Goal: Information Seeking & Learning: Learn about a topic

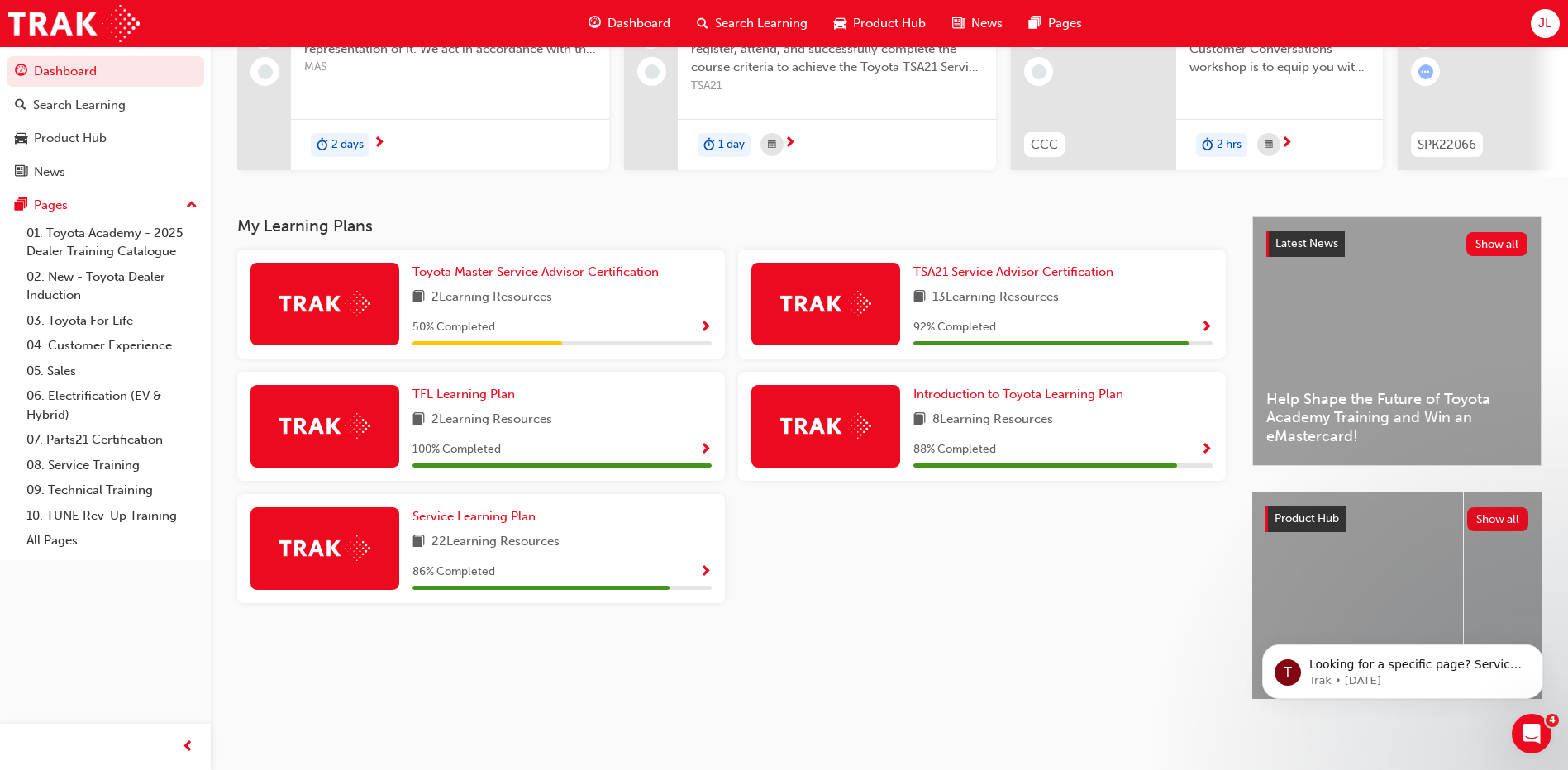
scroll to position [217, 0]
click at [1200, 321] on span "Show Progress" at bounding box center [1206, 328] width 13 height 15
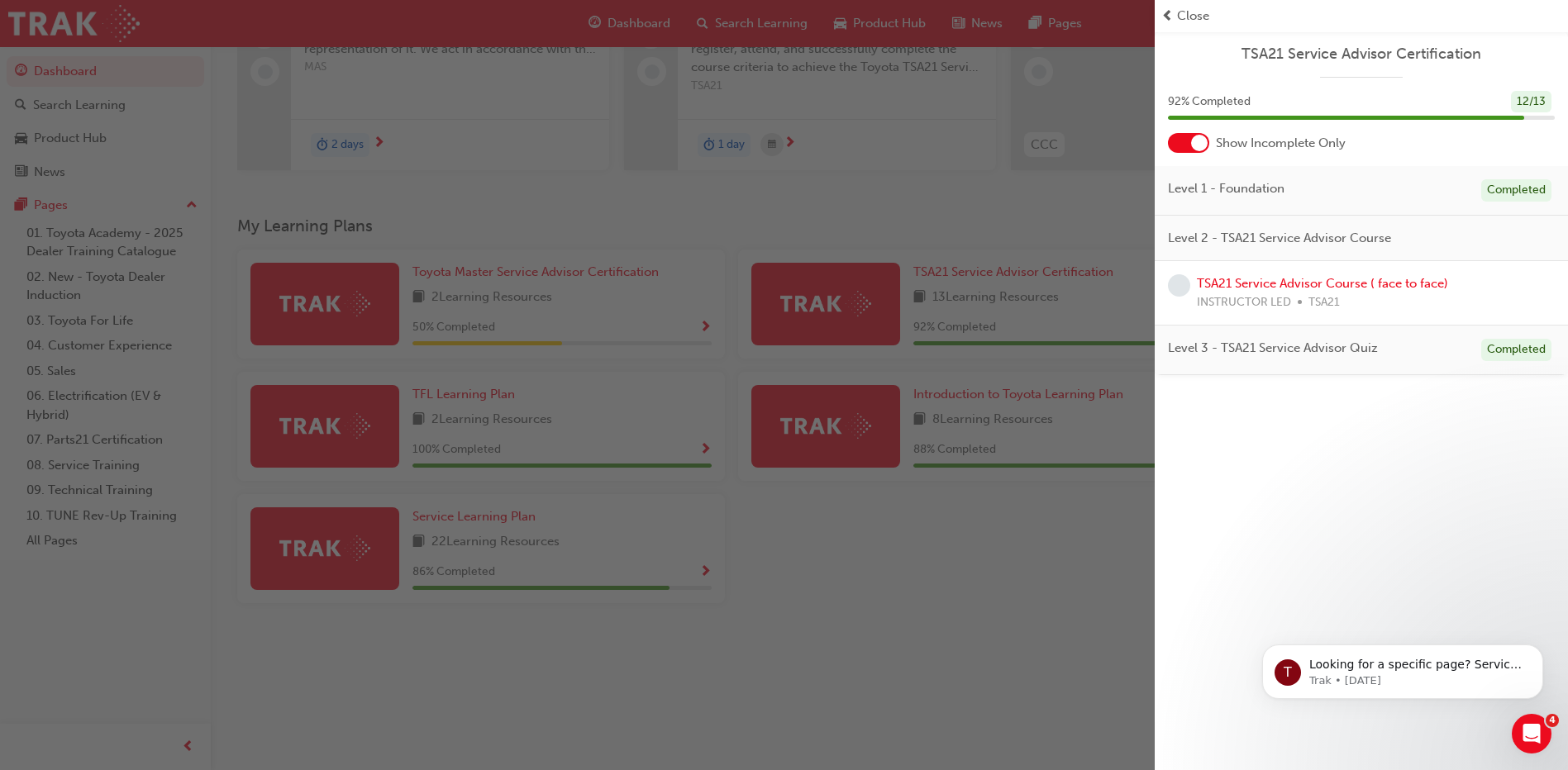
click at [1188, 12] on span "Close" at bounding box center [1193, 16] width 32 height 19
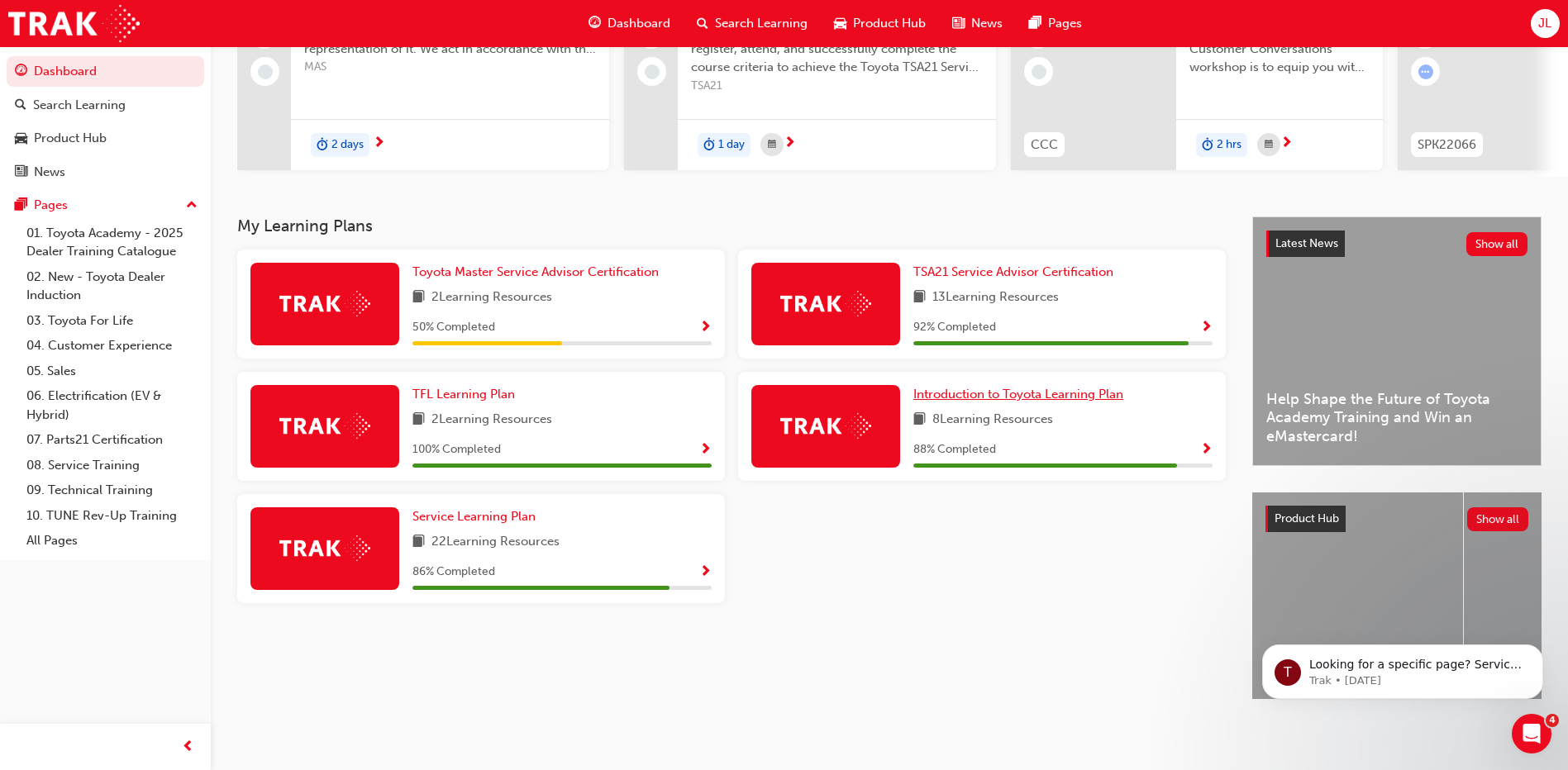
click at [1000, 392] on span "Introduction to Toyota Learning Plan" at bounding box center [1018, 395] width 210 height 15
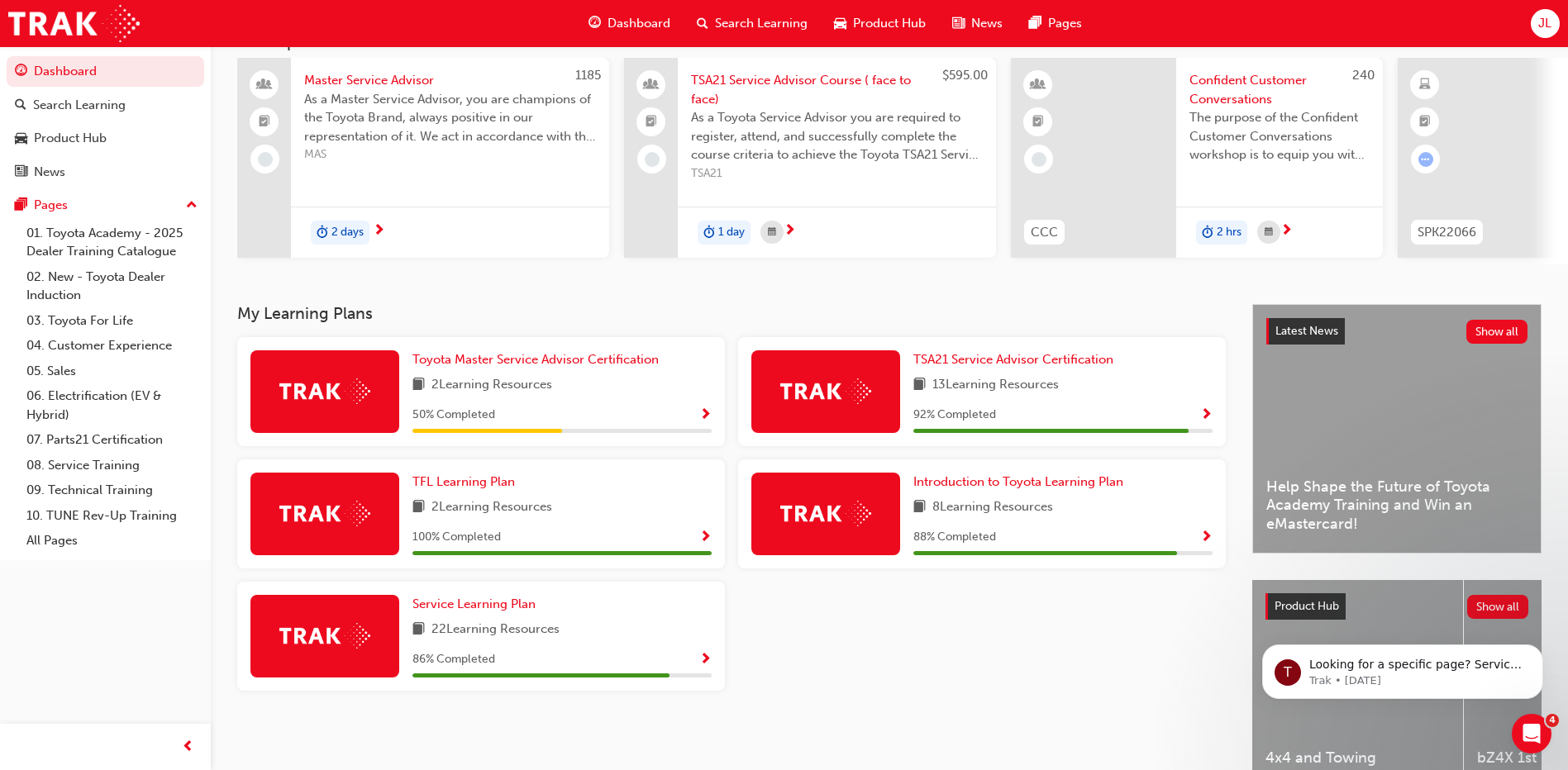
scroll to position [145, 0]
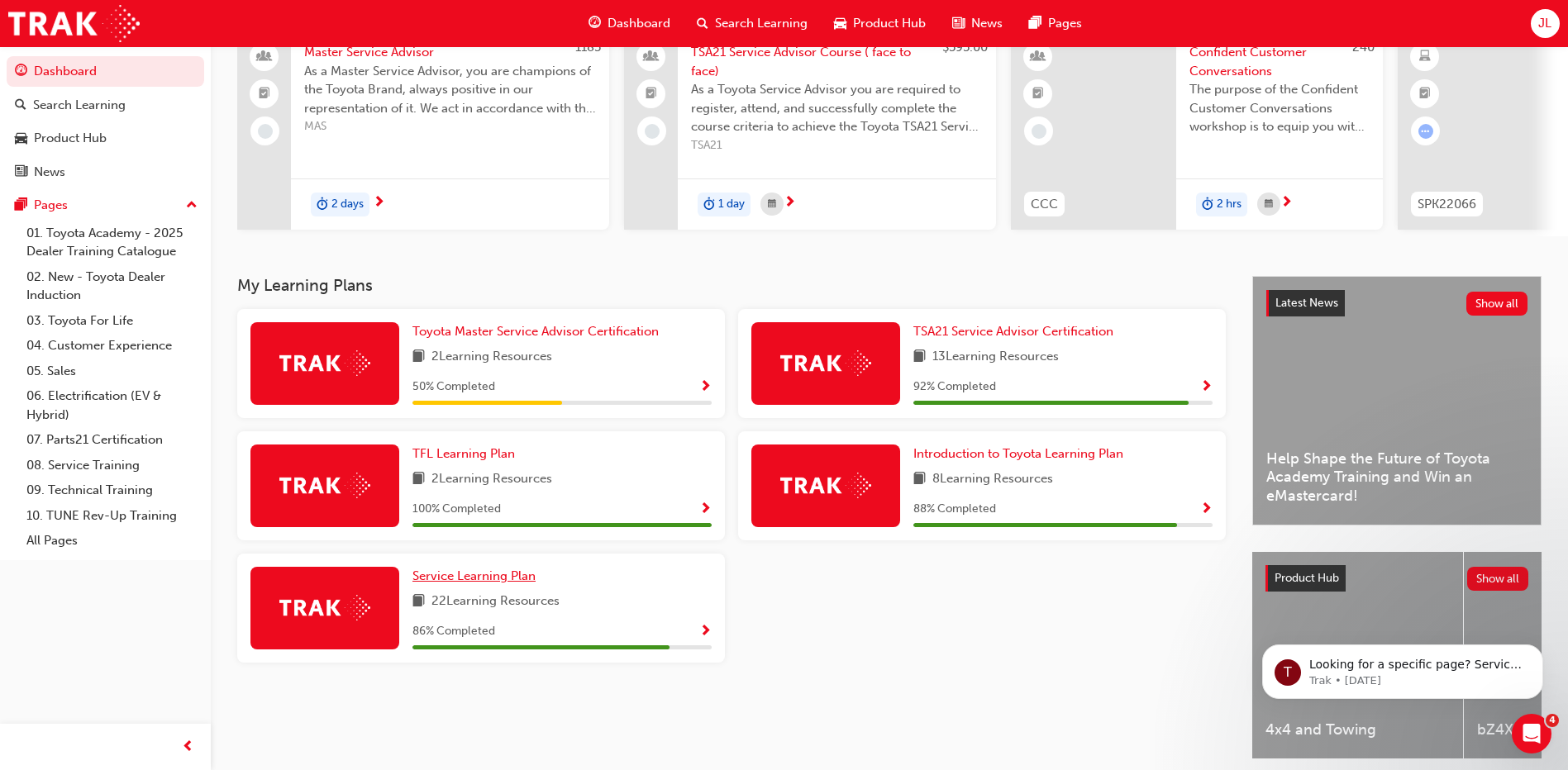
click at [486, 581] on span "Service Learning Plan" at bounding box center [474, 576] width 123 height 15
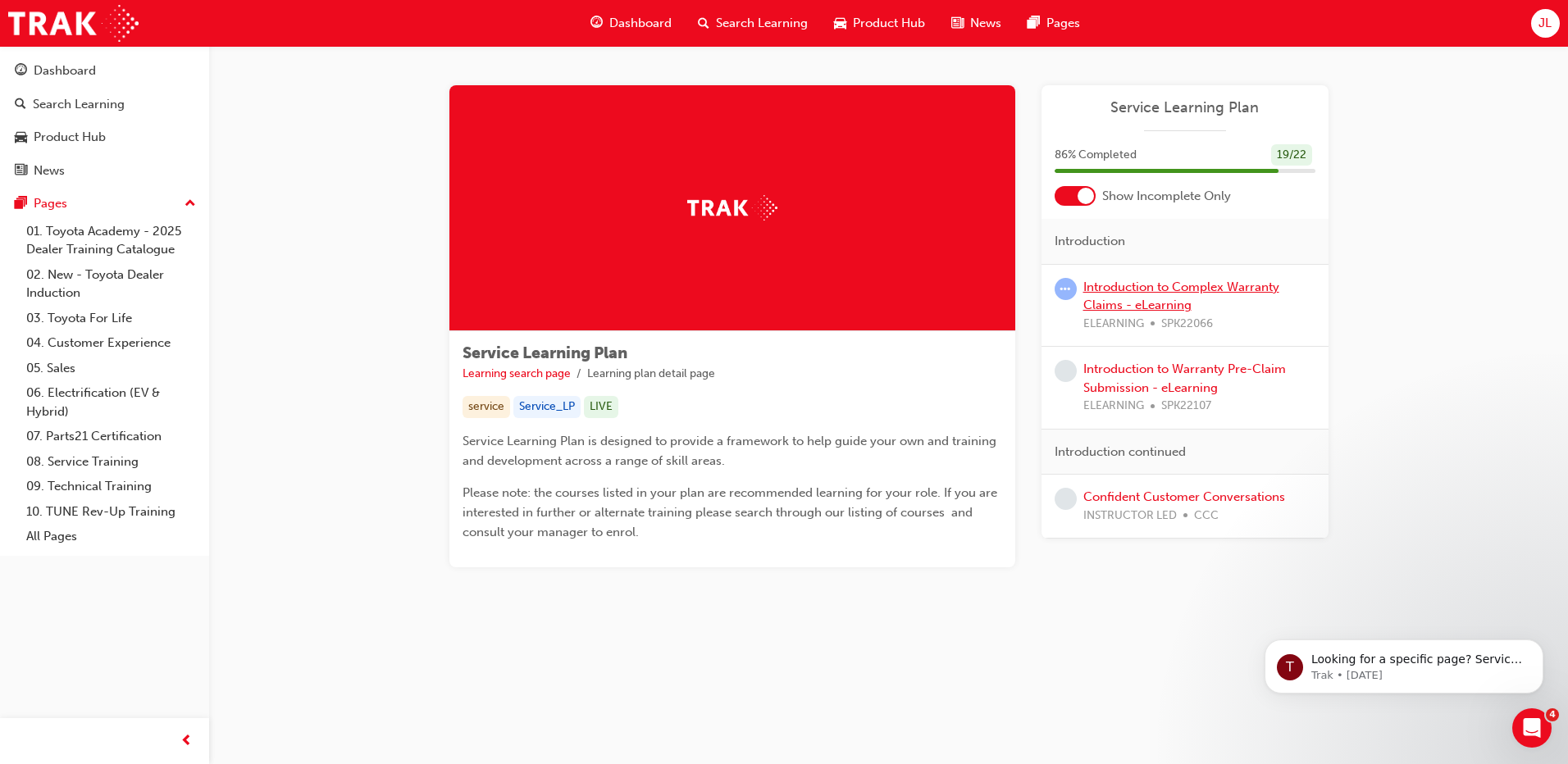
click at [1128, 289] on link "Introduction to Complex Warranty Claims - eLearning" at bounding box center [1181, 296] width 196 height 33
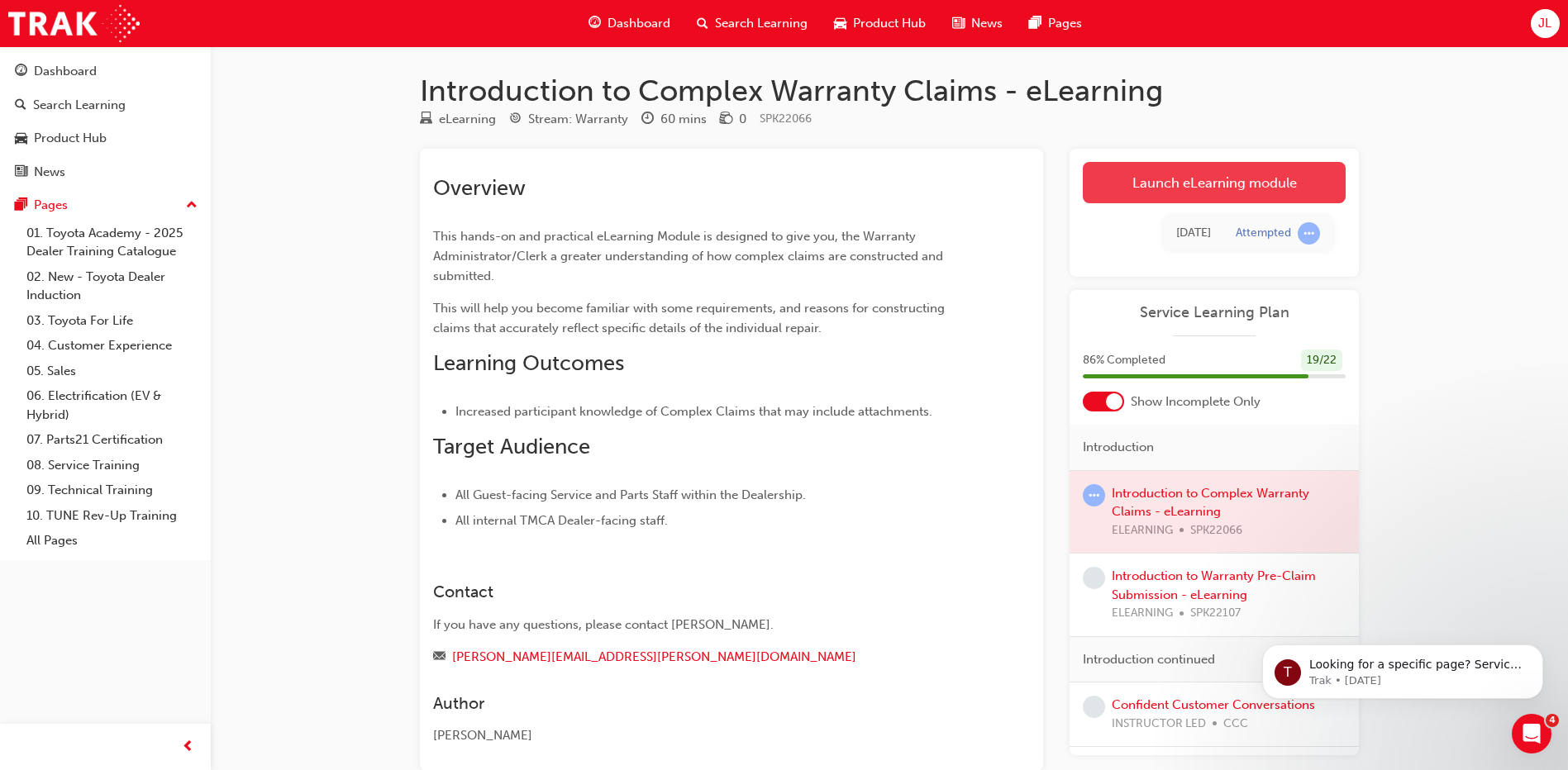
click at [1180, 192] on link "Launch eLearning module" at bounding box center [1215, 182] width 263 height 41
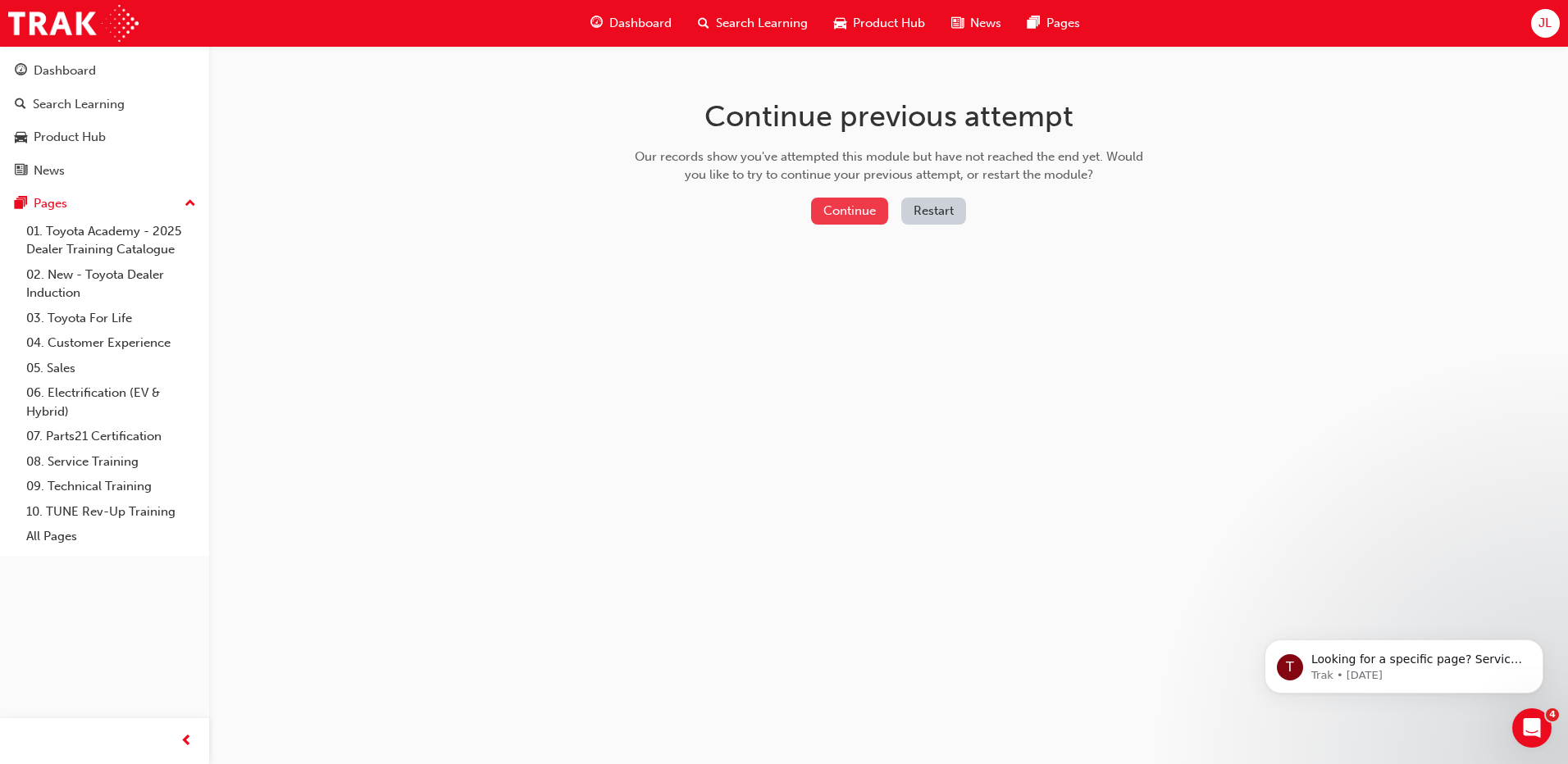
click at [862, 212] on button "Continue" at bounding box center [849, 211] width 77 height 27
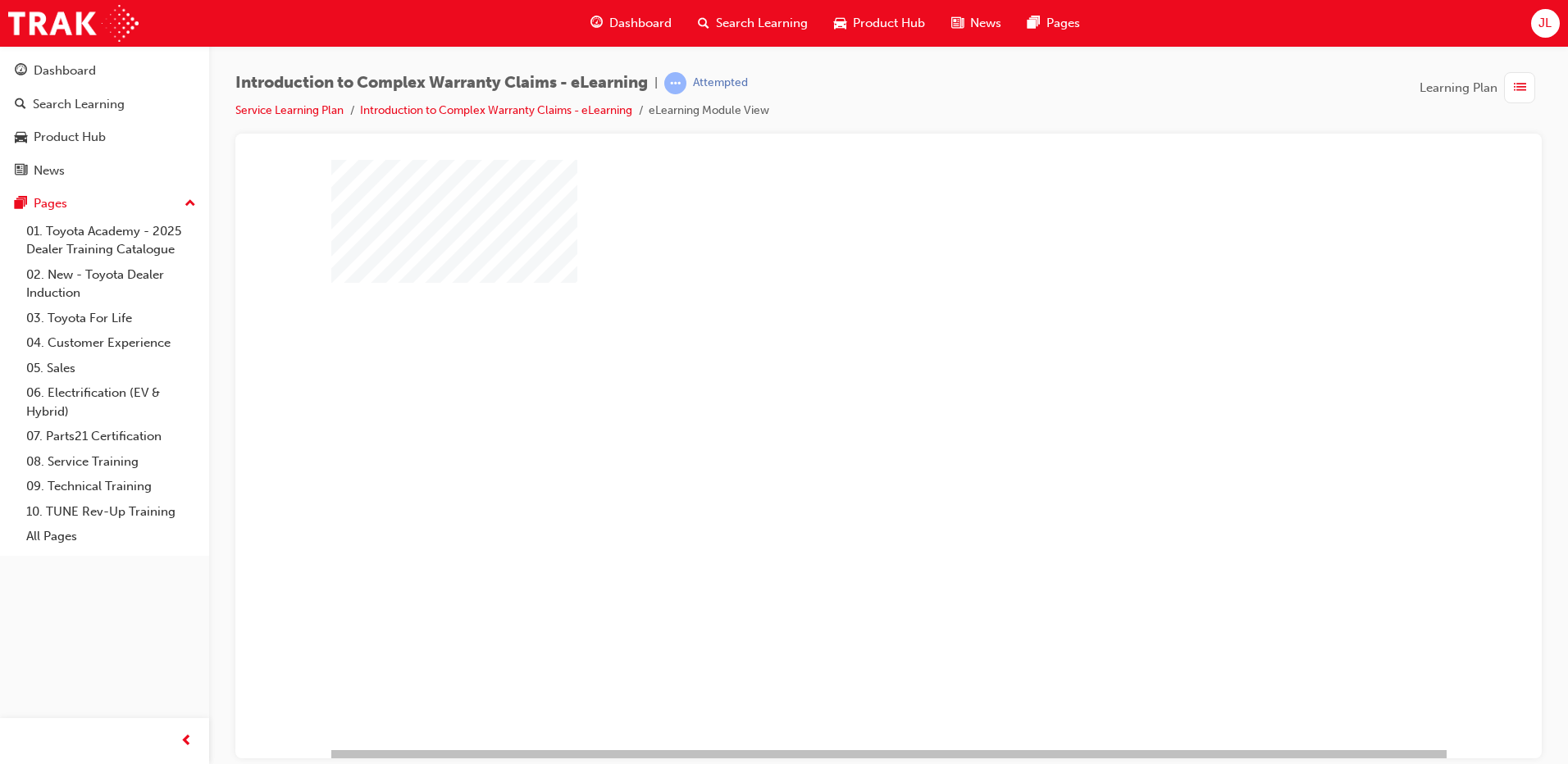
click at [842, 407] on div "play" at bounding box center [842, 407] width 0 height 0
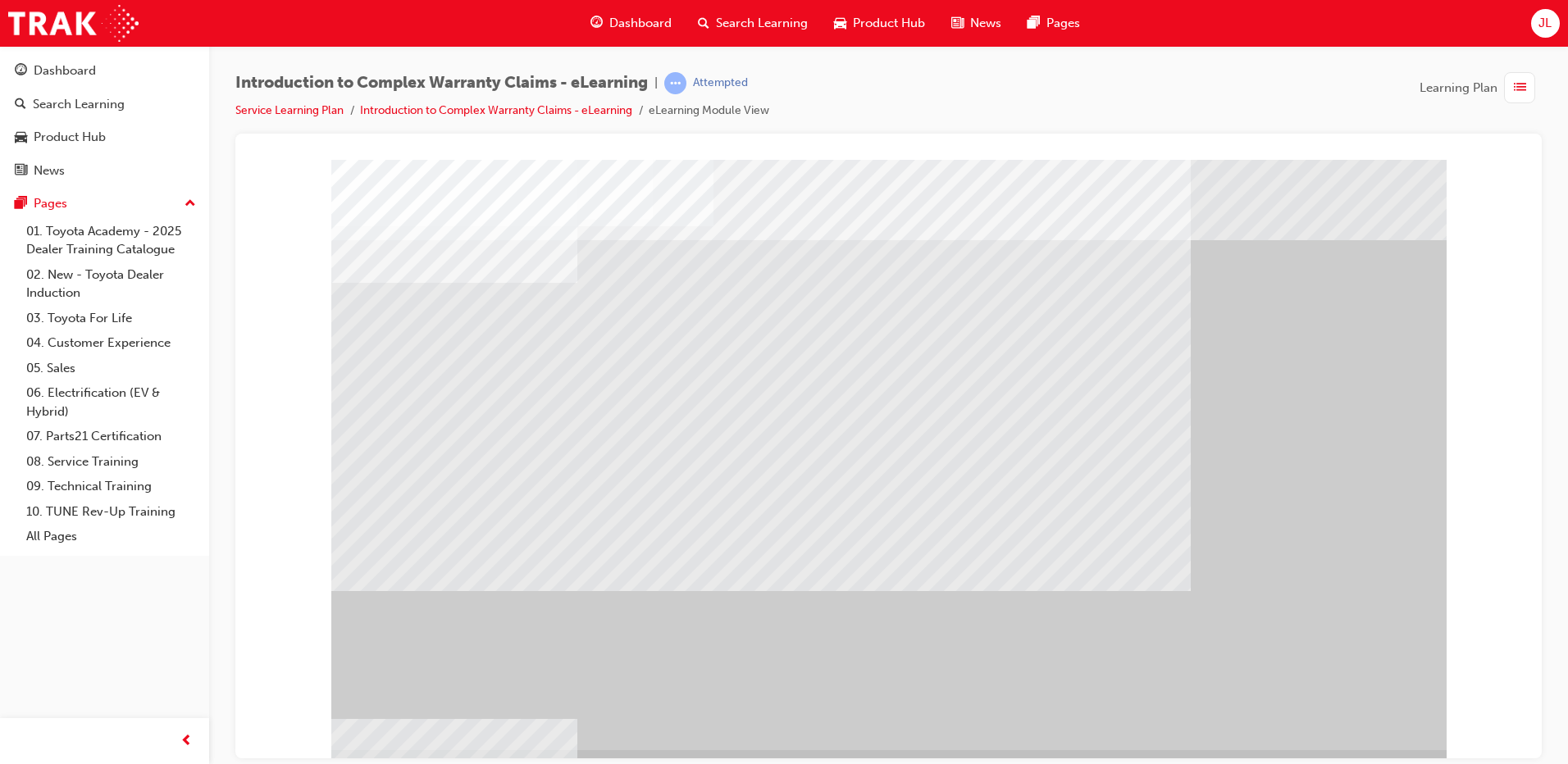
click at [1331, 710] on div "" at bounding box center [889, 454] width 1115 height 590
